Goal: Task Accomplishment & Management: Manage account settings

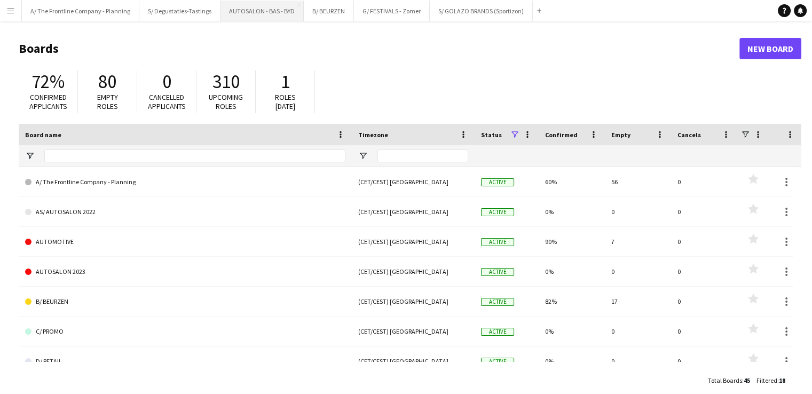
click at [255, 15] on button "AUTOSALON - BAS - BYD Close" at bounding box center [261, 11] width 83 height 21
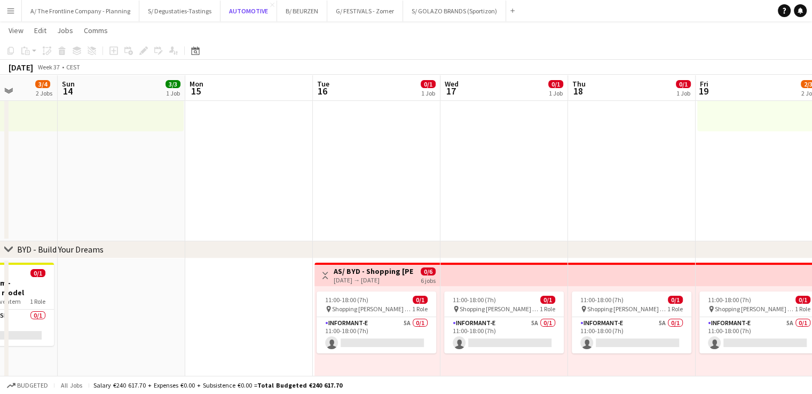
scroll to position [179, 0]
click at [357, 325] on app-card-role "Informant-e 5A 0/1 11:00-18:00 (7h) single-neutral-actions" at bounding box center [377, 335] width 120 height 36
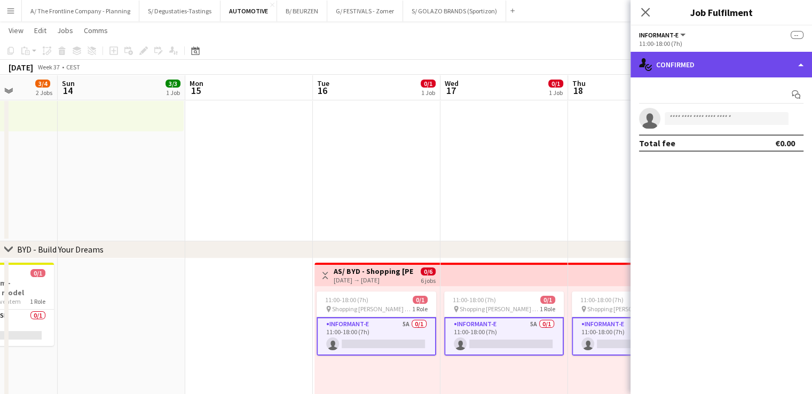
click at [740, 62] on div "single-neutral-actions-check-2 Confirmed" at bounding box center [721, 65] width 182 height 26
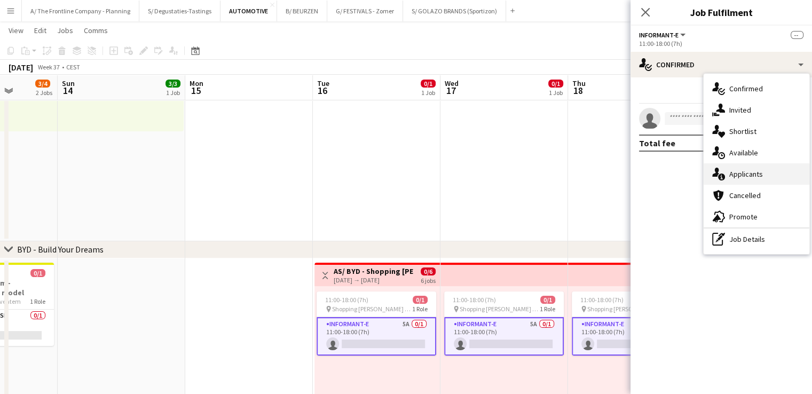
click at [765, 172] on div "single-neutral-actions-information Applicants" at bounding box center [757, 173] width 106 height 21
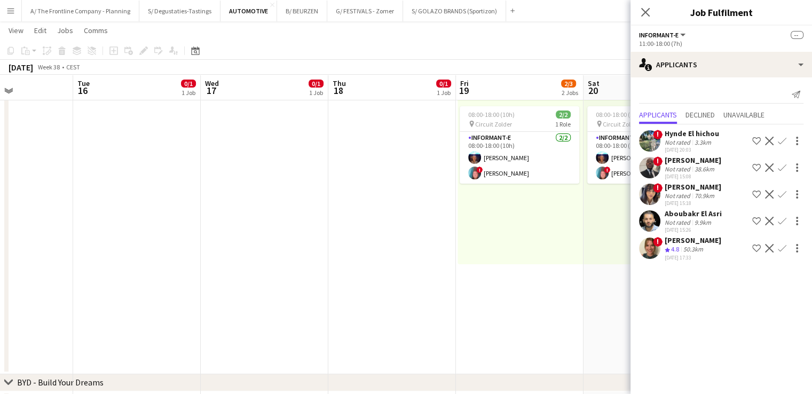
scroll to position [44, 0]
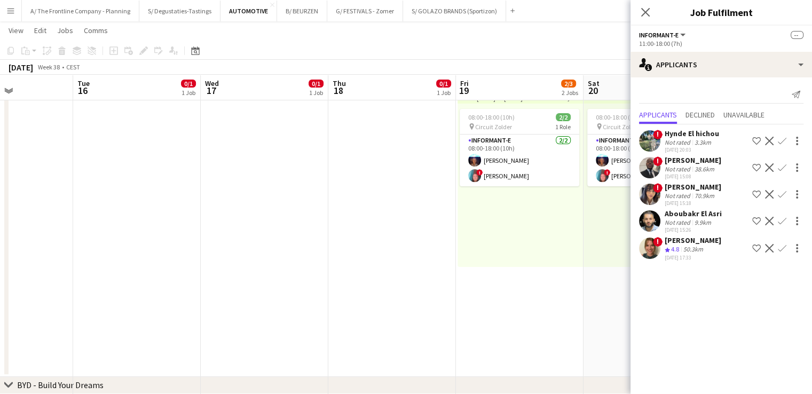
click at [361, 199] on app-date-cell at bounding box center [392, 226] width 128 height 301
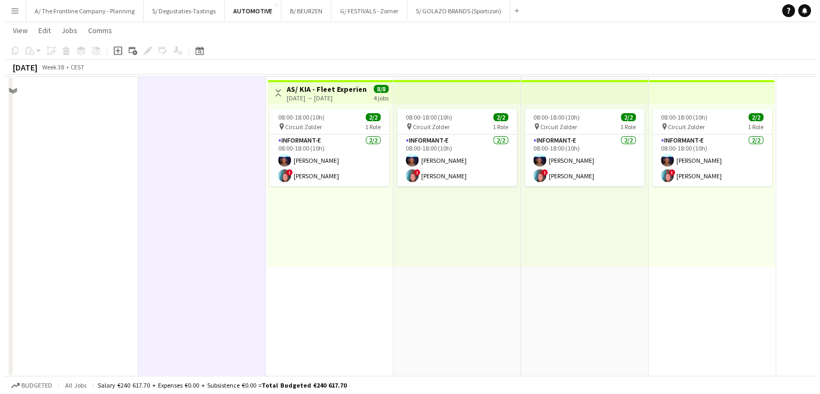
scroll to position [0, 0]
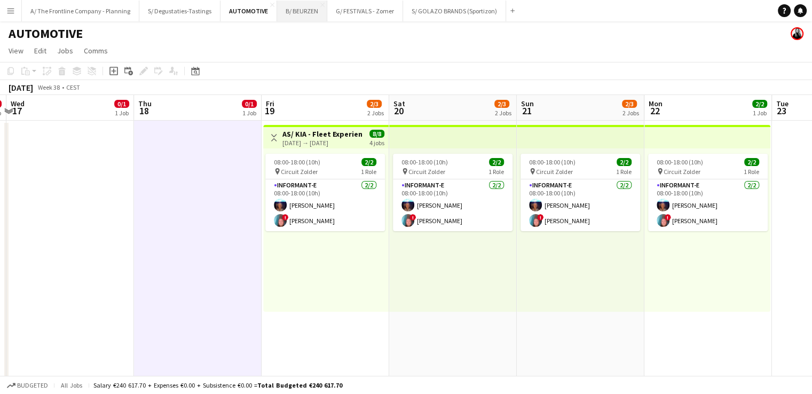
click at [288, 3] on button "B/ BEURZEN Close" at bounding box center [302, 11] width 50 height 21
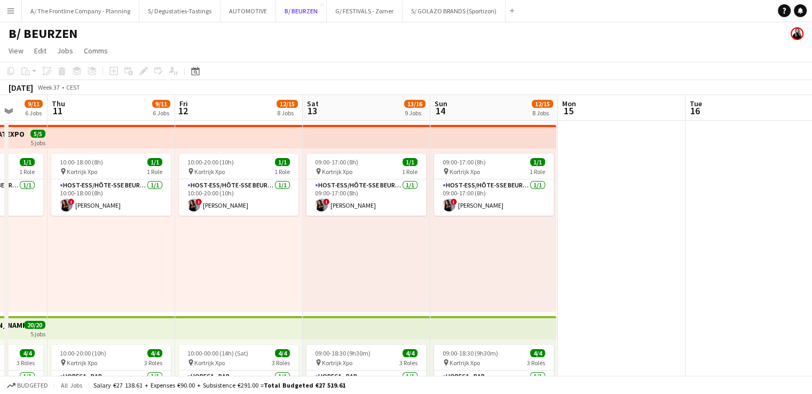
scroll to position [0, 354]
